Goal: Complete application form: Complete application form

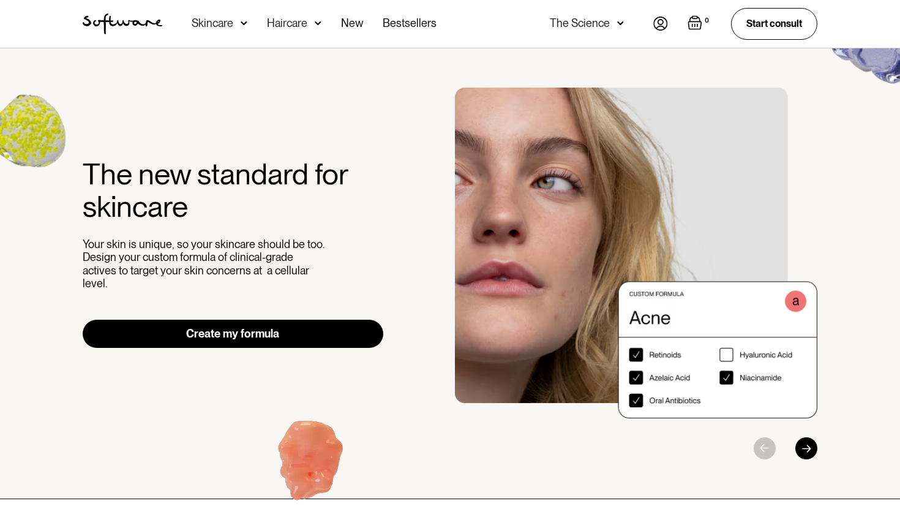
click at [304, 326] on link "Create my formula" at bounding box center [233, 333] width 301 height 28
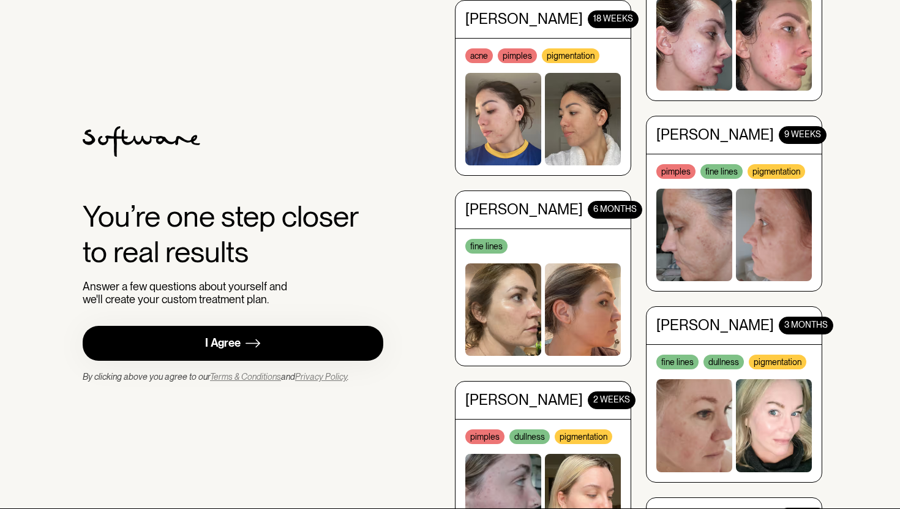
click at [306, 343] on link "I Agree" at bounding box center [233, 343] width 301 height 35
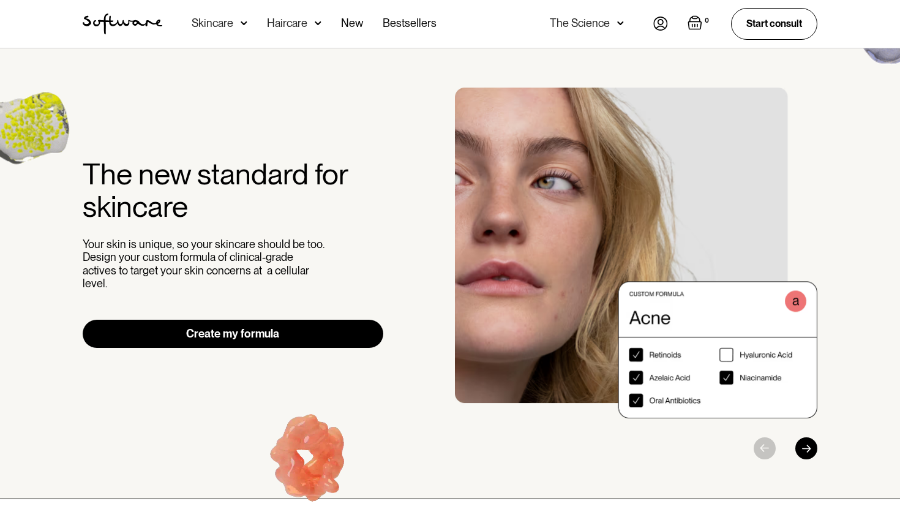
click at [200, 323] on link "Create my formula" at bounding box center [233, 333] width 301 height 28
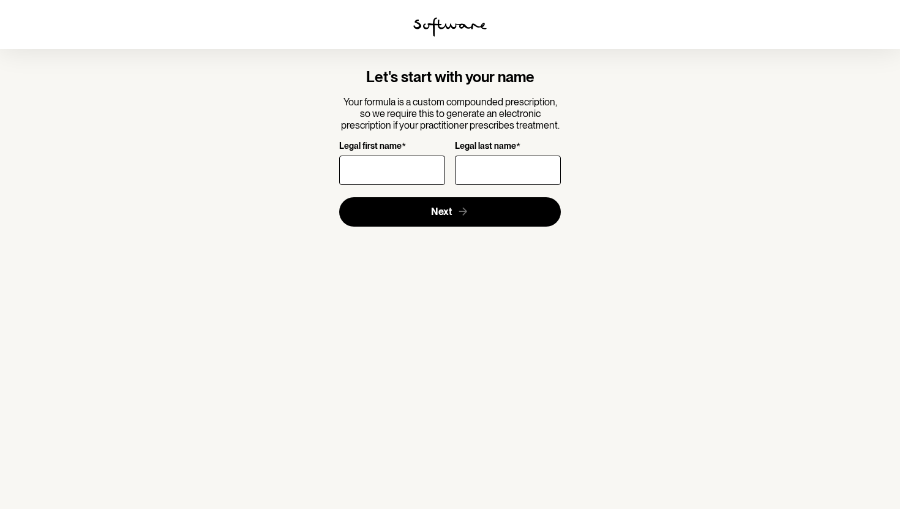
type input "Q"
type input "A"
type input "Abi"
click at [495, 166] on input "Legal last name *" at bounding box center [508, 169] width 106 height 29
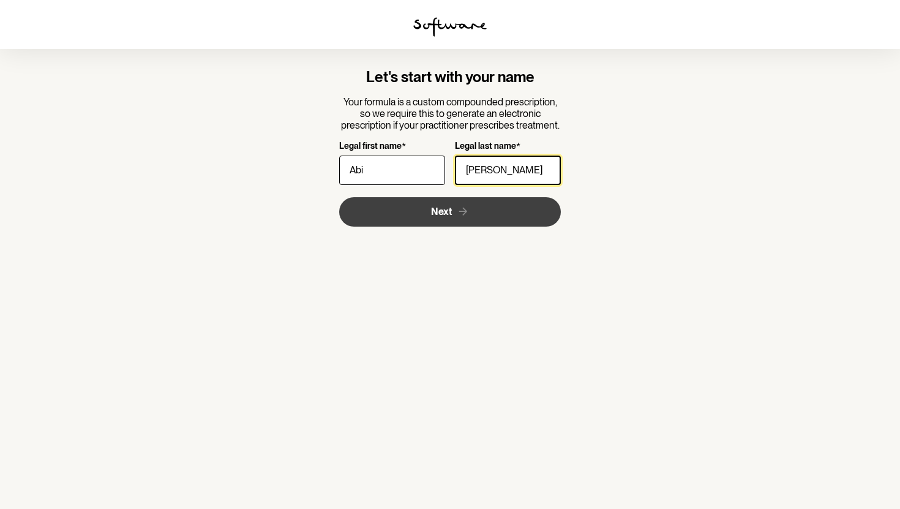
type input "[PERSON_NAME]"
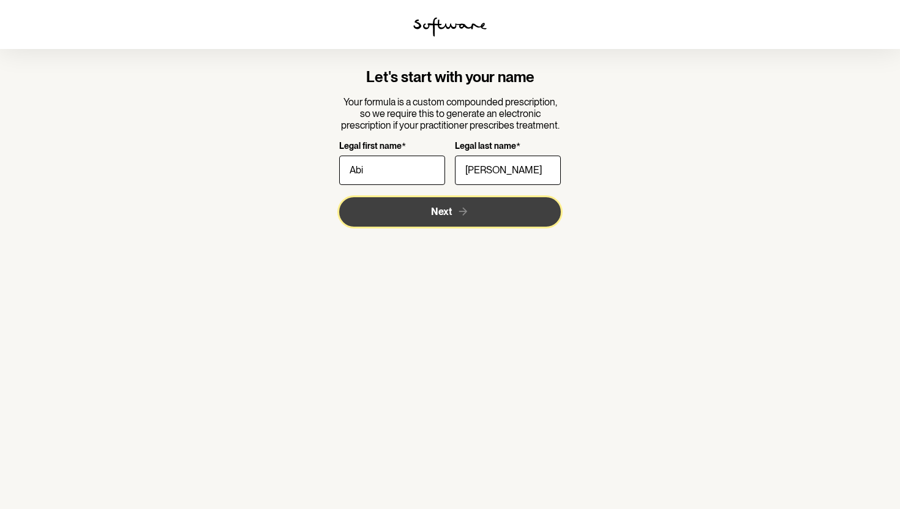
click at [483, 212] on button "Next" at bounding box center [450, 211] width 222 height 29
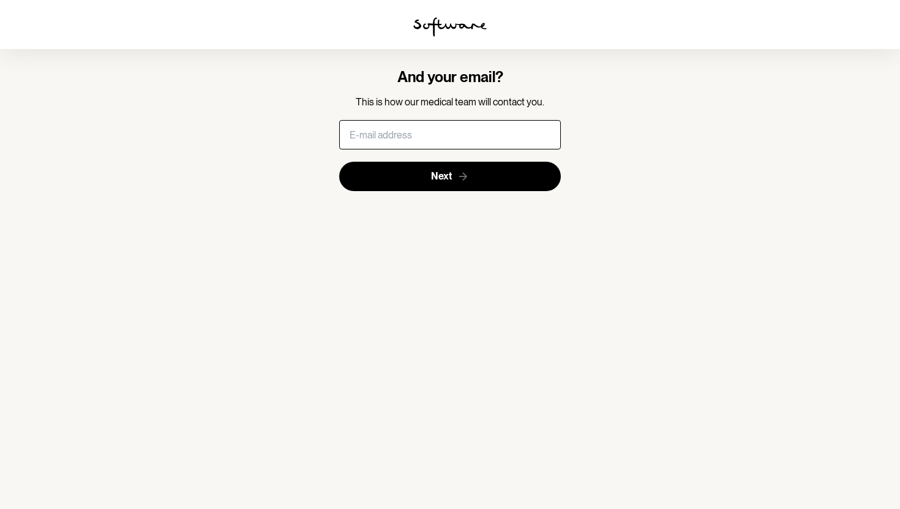
type input "[EMAIL_ADDRESS][DOMAIN_NAME]"
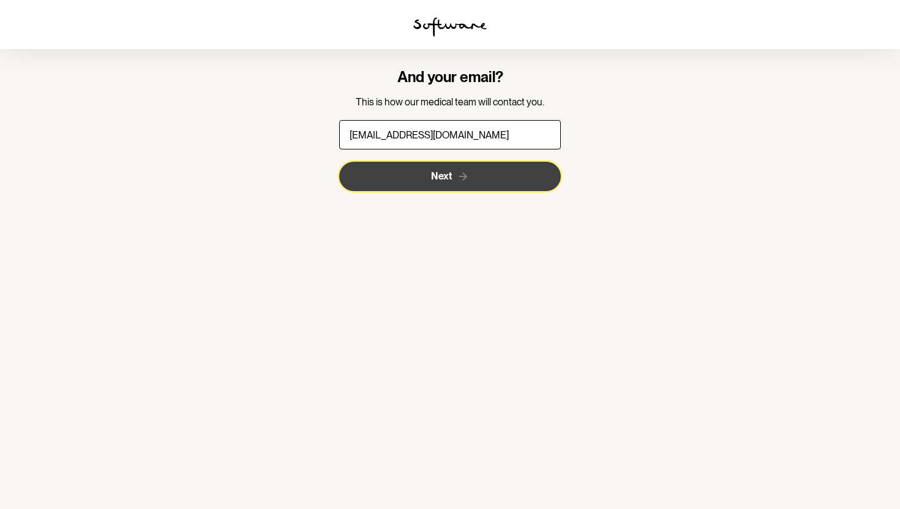
click at [493, 184] on button "Next" at bounding box center [450, 176] width 222 height 29
